Goal: Navigation & Orientation: Go to known website

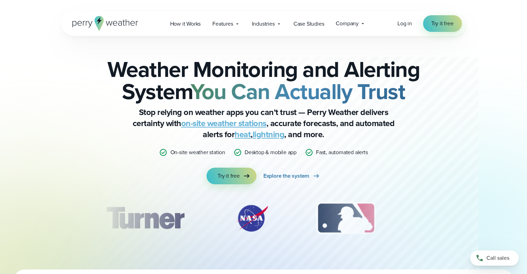
click at [101, 23] on icon at bounding box center [98, 23] width 9 height 15
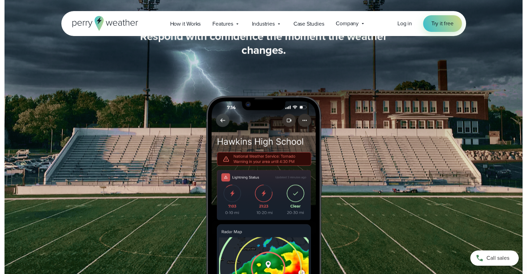
scroll to position [1074, 0]
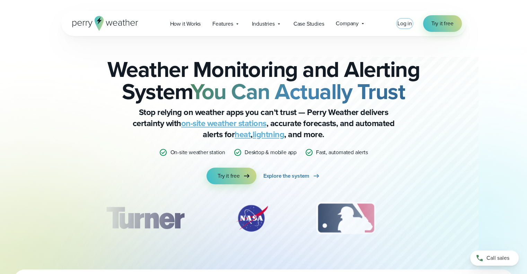
click at [406, 26] on span "Log in" at bounding box center [405, 23] width 15 height 8
